Goal: Task Accomplishment & Management: Complete application form

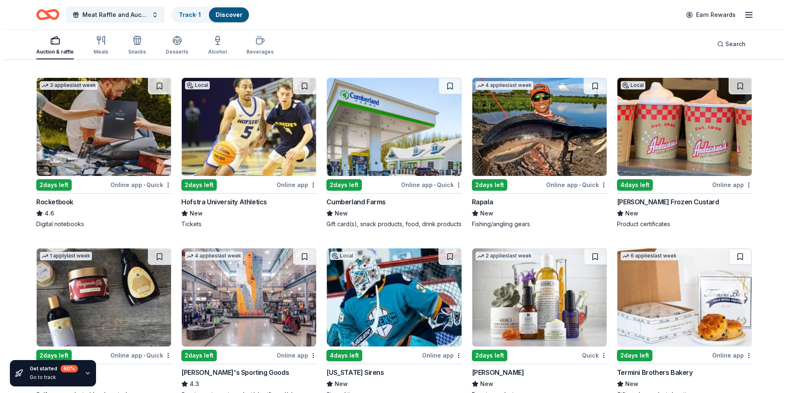
scroll to position [2901, 0]
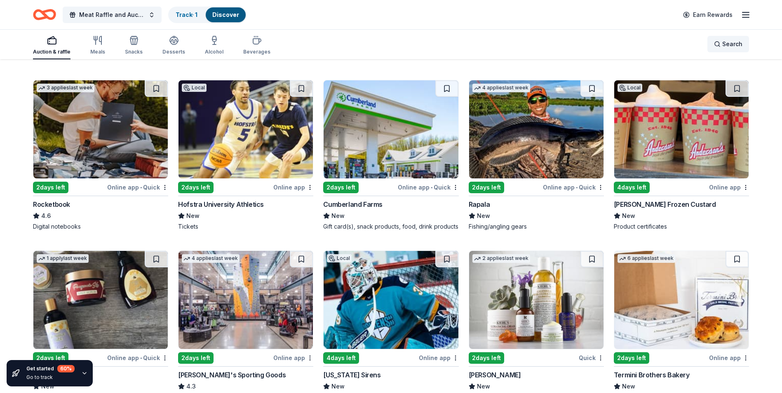
click at [731, 39] on span "Search" at bounding box center [732, 44] width 20 height 10
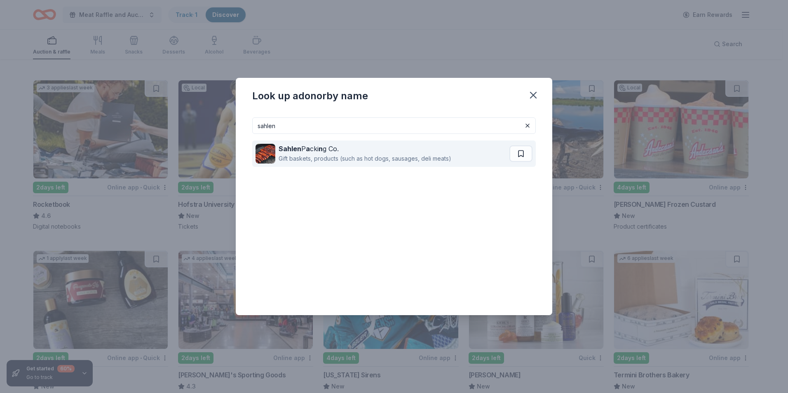
type input "sahlen"
click at [324, 146] on div "Sahlen P a cki n g Co." at bounding box center [365, 149] width 173 height 10
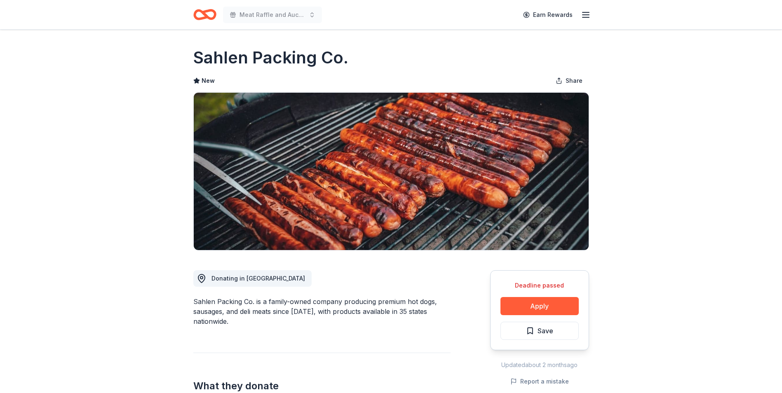
click at [202, 8] on icon "Home" at bounding box center [204, 14] width 23 height 19
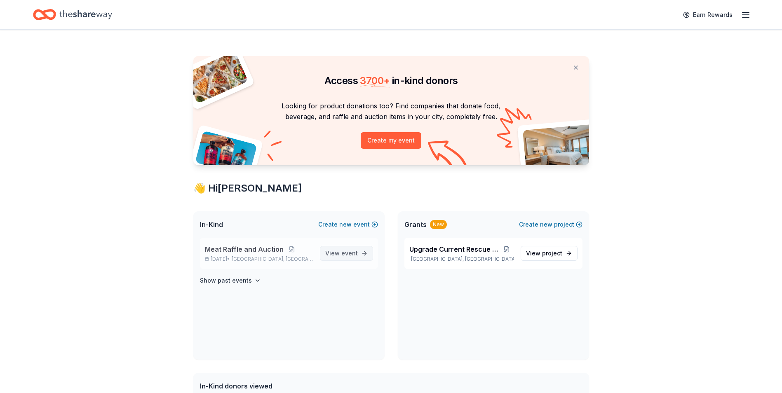
click at [334, 253] on span "View event" at bounding box center [341, 254] width 33 height 10
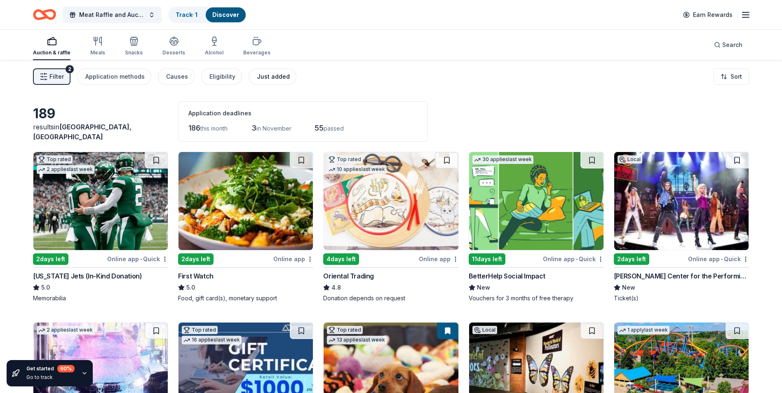
click at [259, 73] on div "Just added" at bounding box center [273, 77] width 33 height 10
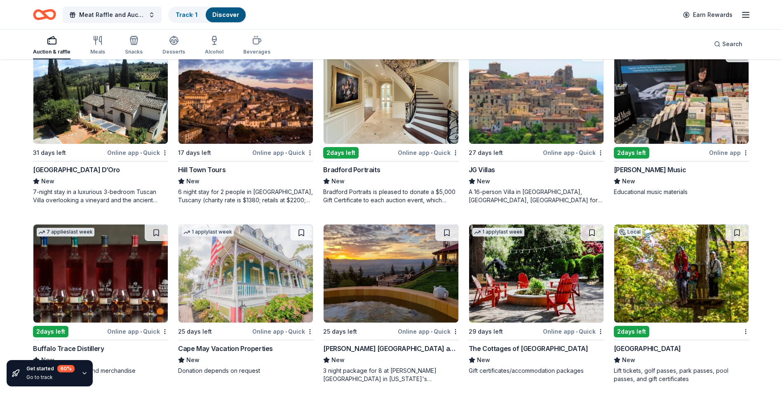
scroll to position [292, 0]
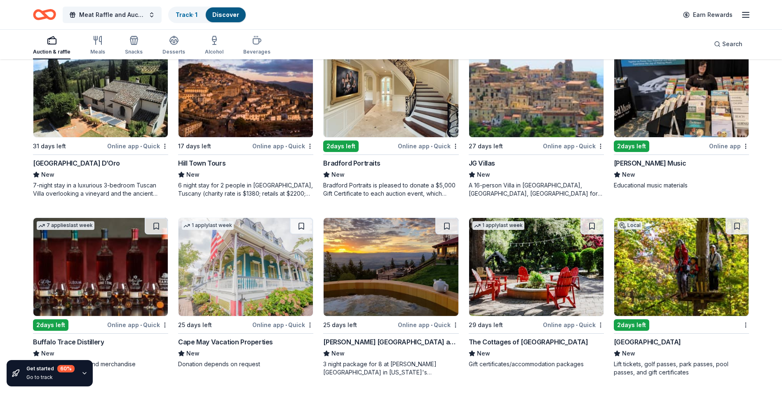
click at [659, 267] on img at bounding box center [681, 267] width 134 height 98
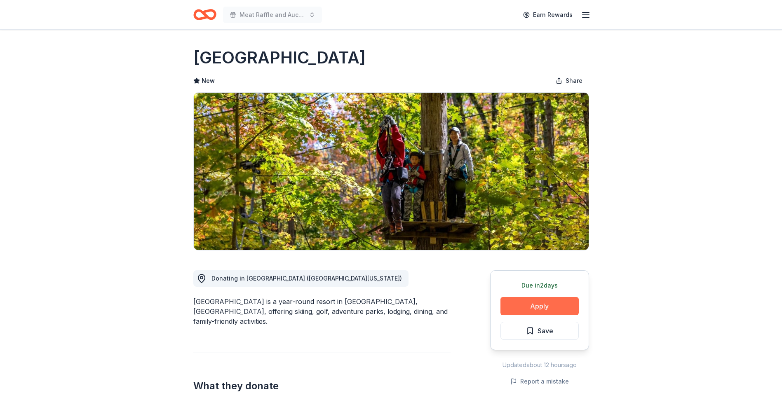
click at [549, 306] on button "Apply" at bounding box center [539, 306] width 78 height 18
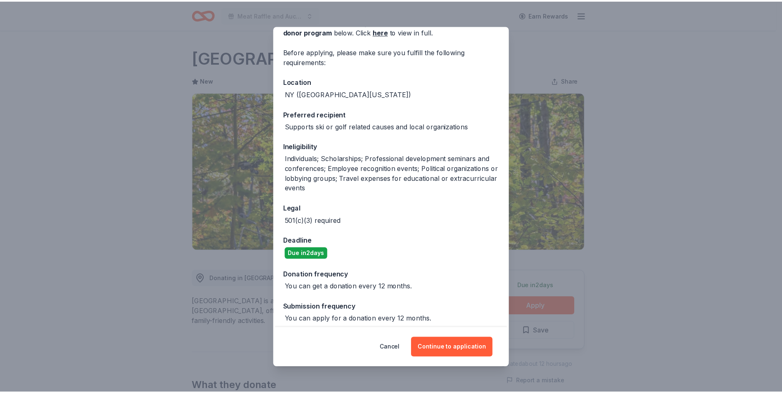
scroll to position [54, 0]
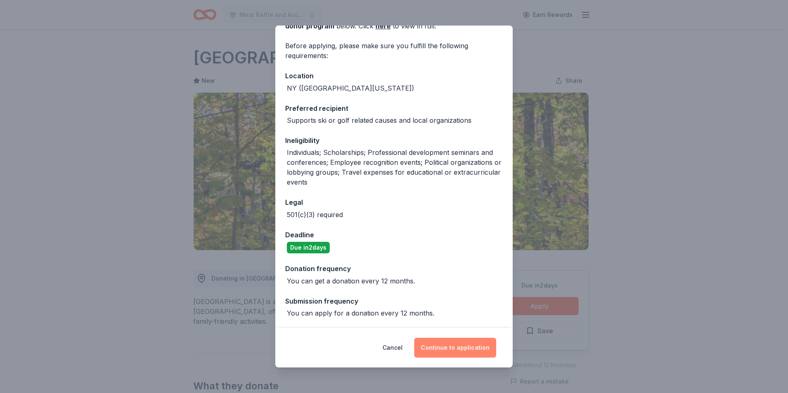
click at [451, 350] on button "Continue to application" at bounding box center [455, 348] width 82 height 20
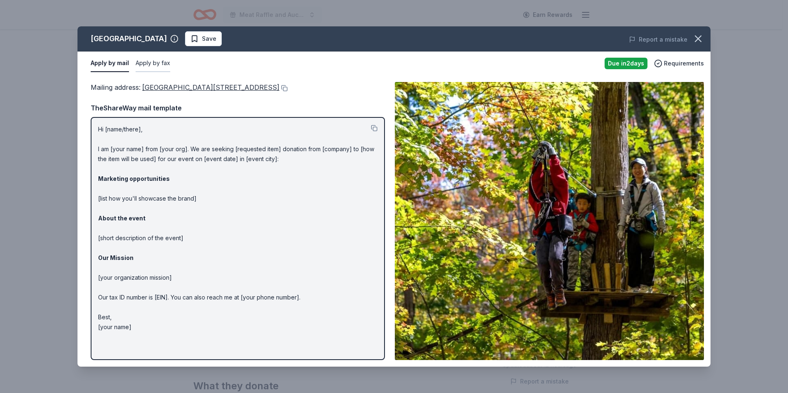
click at [164, 63] on button "Apply by fax" at bounding box center [153, 63] width 35 height 17
click at [108, 66] on button "Apply by mail" at bounding box center [109, 63] width 36 height 17
click at [701, 38] on icon "button" at bounding box center [698, 39] width 12 height 12
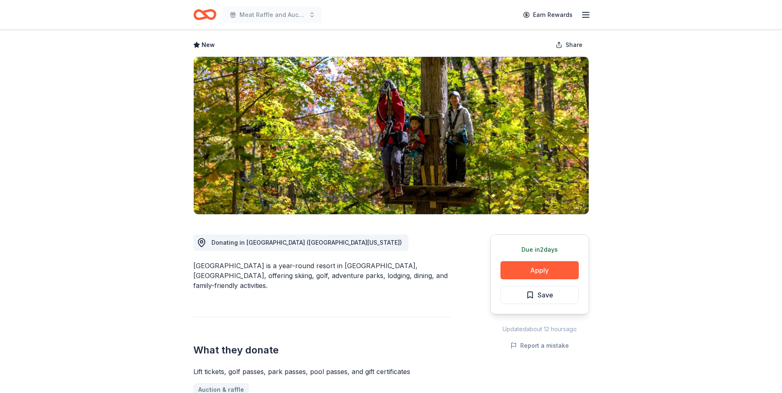
scroll to position [0, 0]
